Goal: Task Accomplishment & Management: Manage account settings

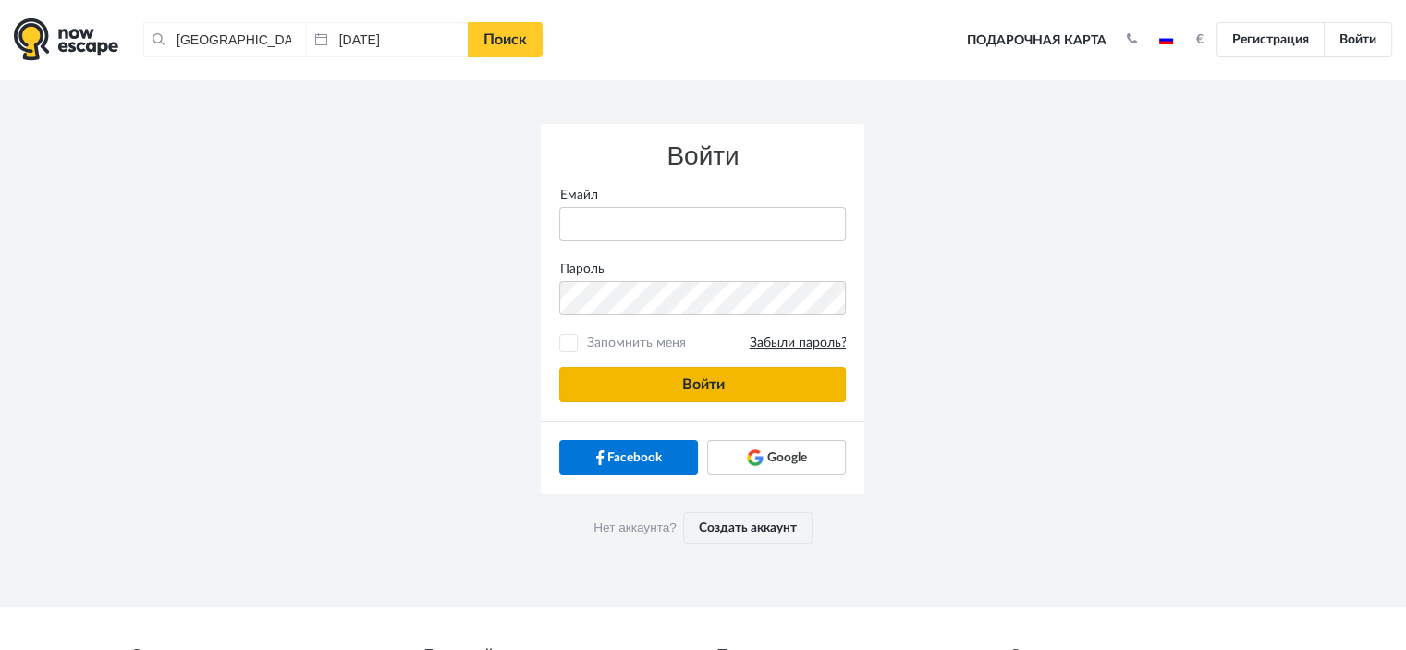
type input "[PERSON_NAME][EMAIL_ADDRESS][DOMAIN_NAME]"
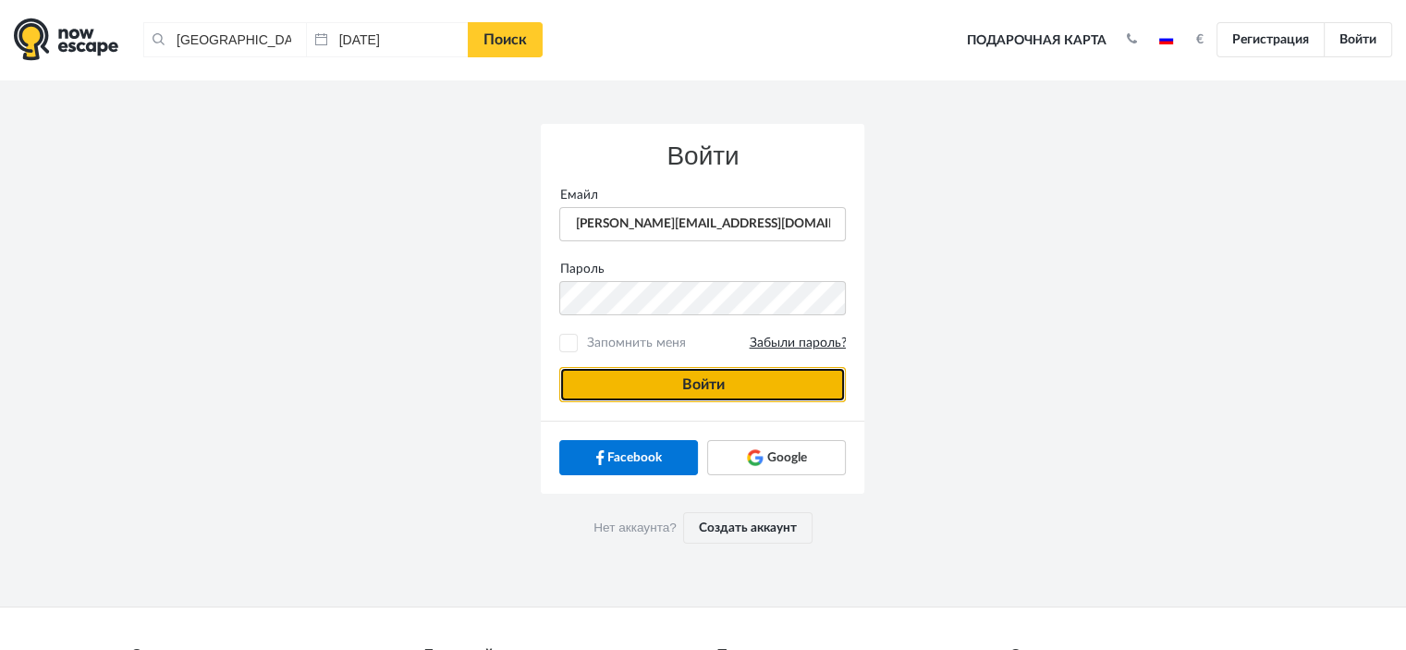
click at [641, 398] on button "Войти" at bounding box center [702, 384] width 287 height 35
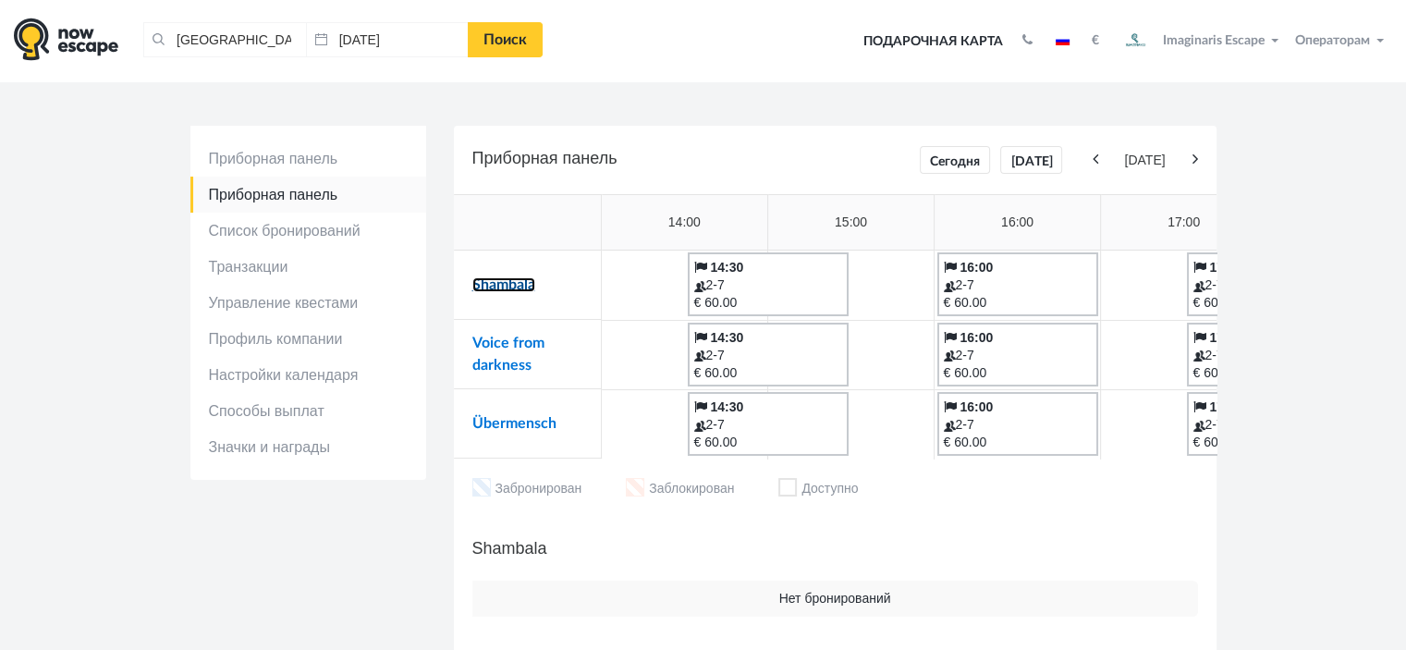
click at [524, 283] on link "Shambala" at bounding box center [503, 284] width 63 height 15
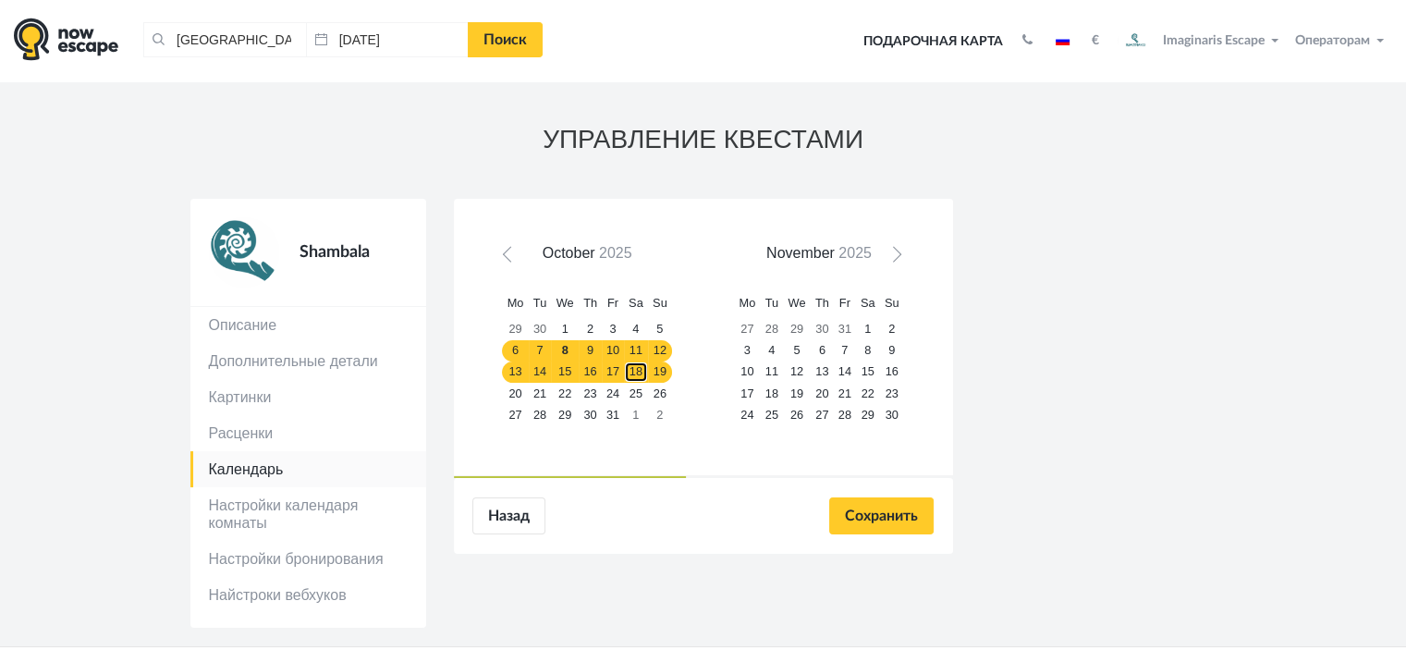
click at [631, 377] on link "18" at bounding box center [636, 372] width 24 height 21
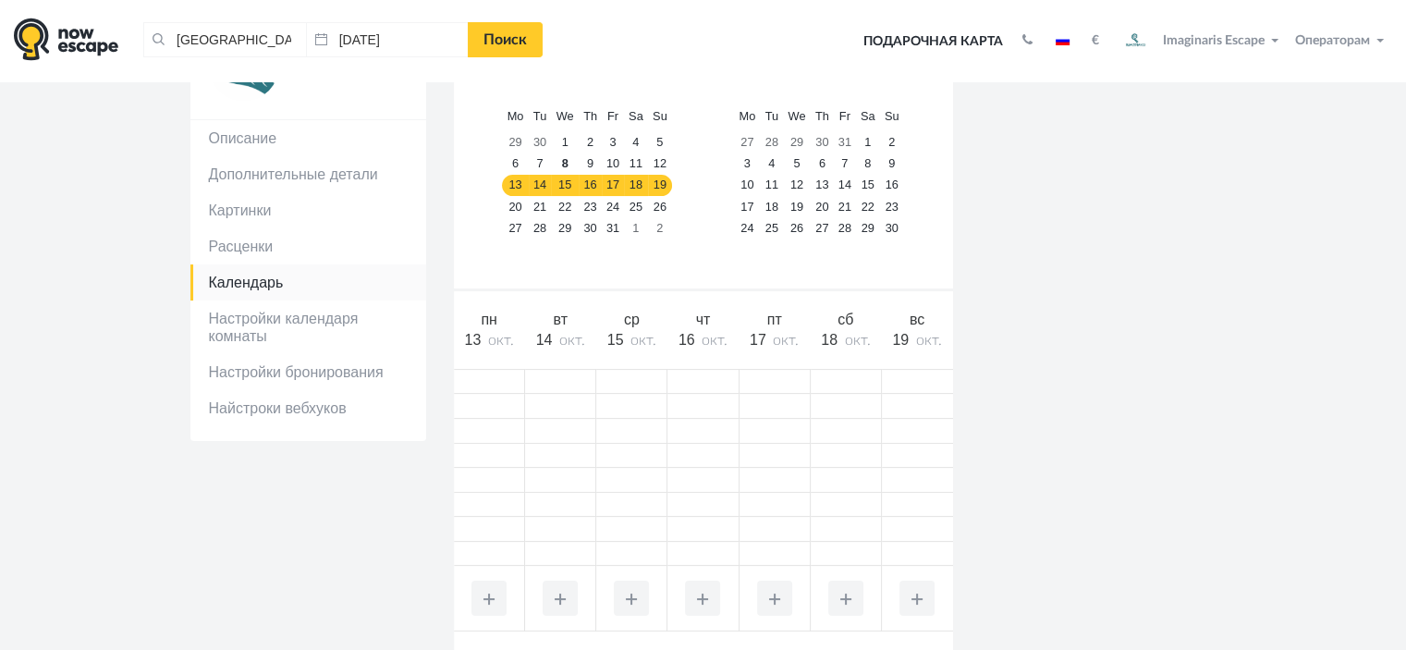
scroll to position [185, 0]
click at [651, 185] on link "19" at bounding box center [660, 187] width 24 height 21
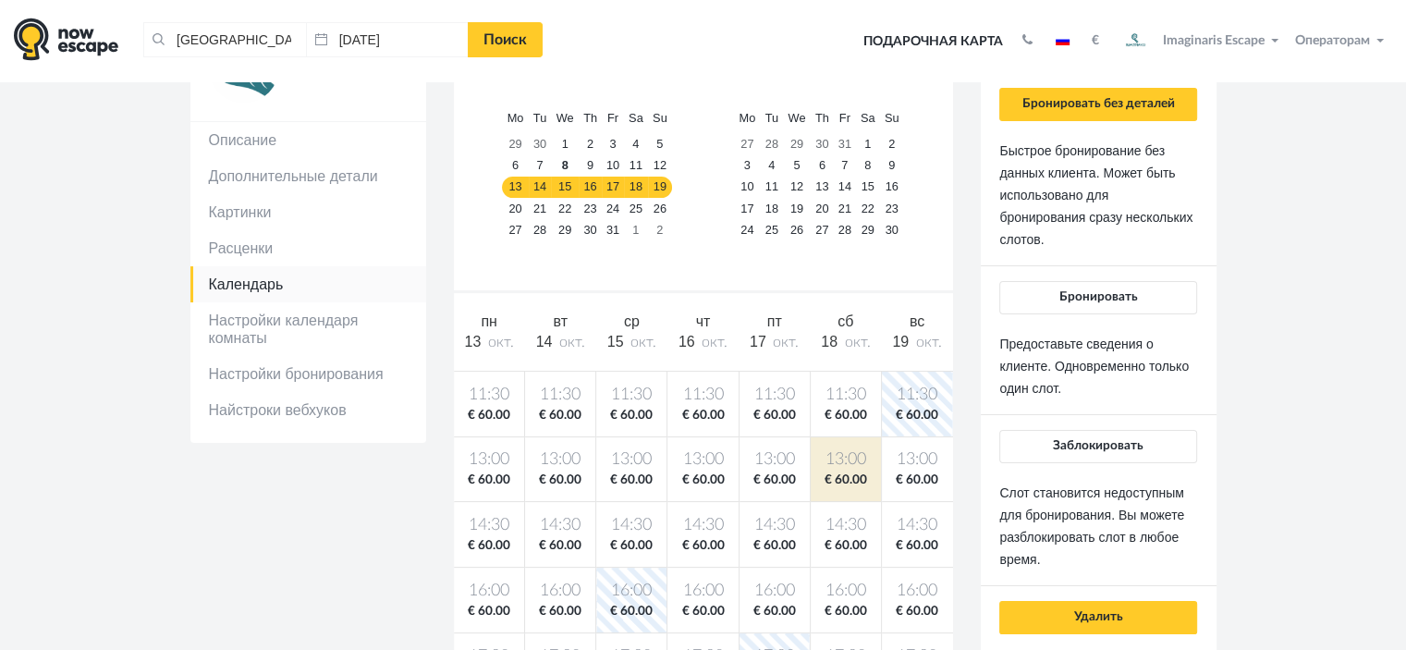
scroll to position [92, 0]
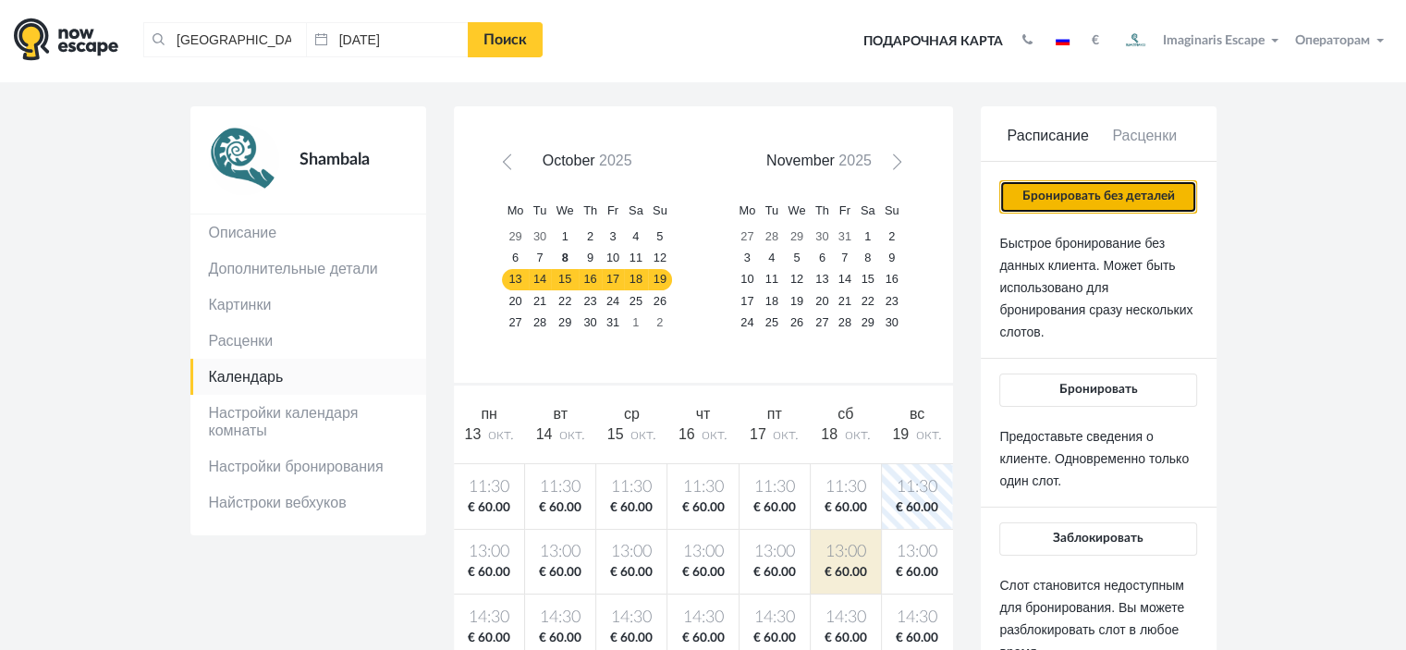
click at [1113, 196] on button "Бронировать без деталей" at bounding box center [1097, 196] width 197 height 33
